Goal: Find specific page/section: Find specific page/section

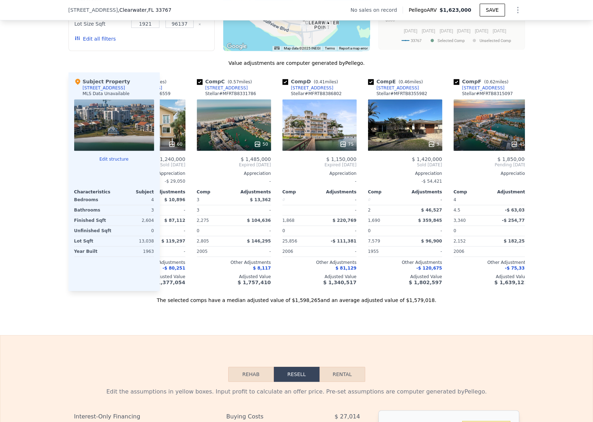
scroll to position [0, 145]
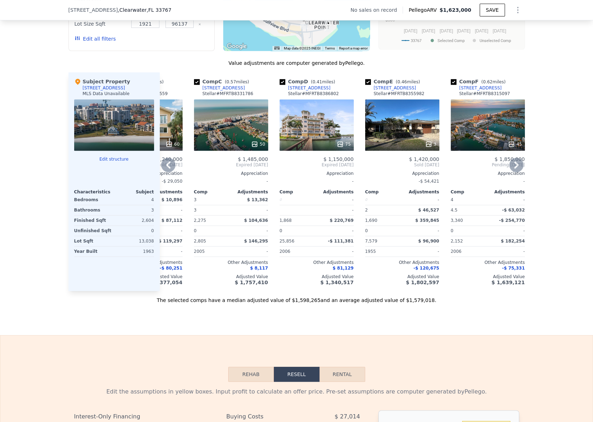
click at [378, 91] on div "[STREET_ADDRESS]" at bounding box center [394, 88] width 42 height 6
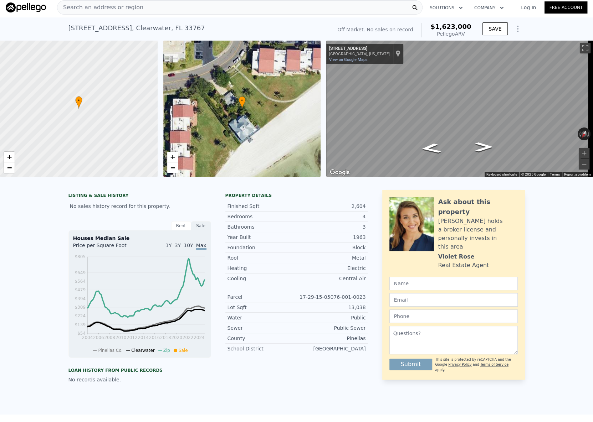
scroll to position [0, 0]
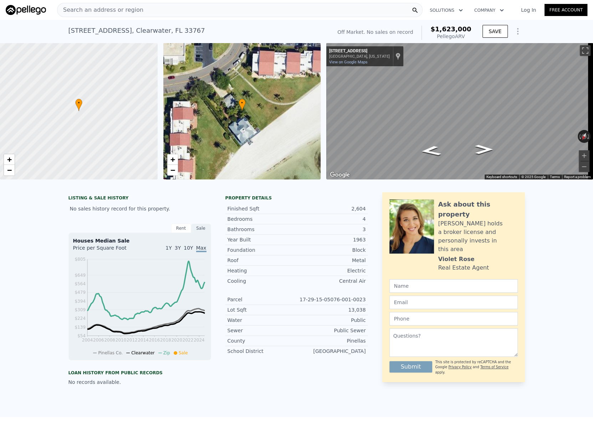
click at [104, 10] on span "Search an address or region" at bounding box center [100, 10] width 86 height 9
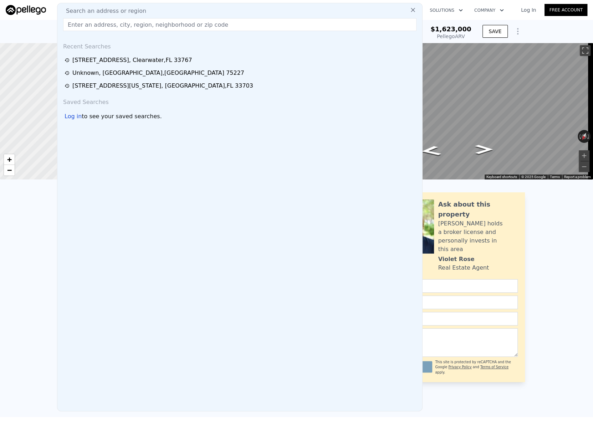
click at [100, 28] on input "text" at bounding box center [239, 24] width 353 height 13
drag, startPoint x: 100, startPoint y: 28, endPoint x: 112, endPoint y: 88, distance: 60.7
type input "[STREET_ADDRESS]"
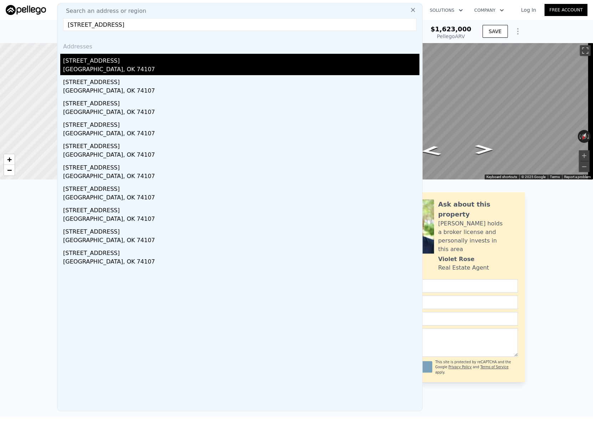
click at [117, 58] on div "[STREET_ADDRESS]" at bounding box center [241, 59] width 356 height 11
